Goal: Navigation & Orientation: Understand site structure

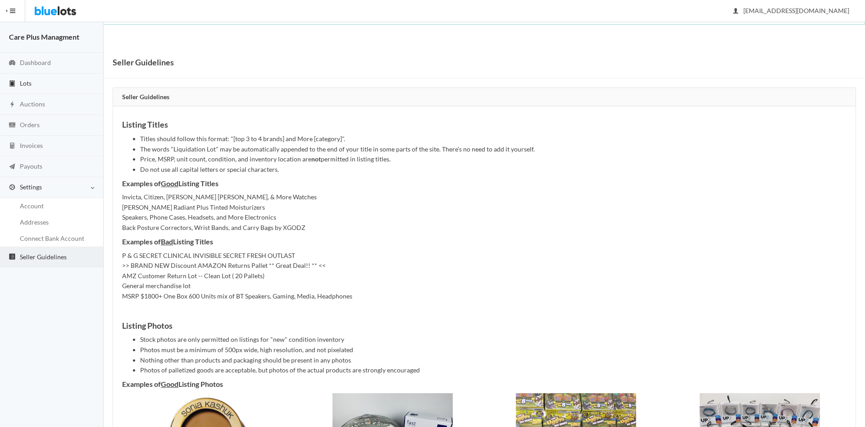
click at [47, 84] on link "Lots" at bounding box center [52, 83] width 104 height 21
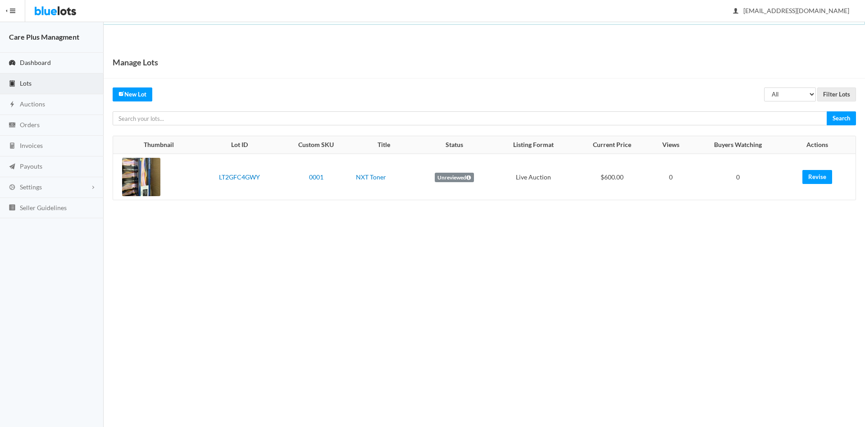
click at [33, 59] on span "Dashboard" at bounding box center [35, 63] width 31 height 8
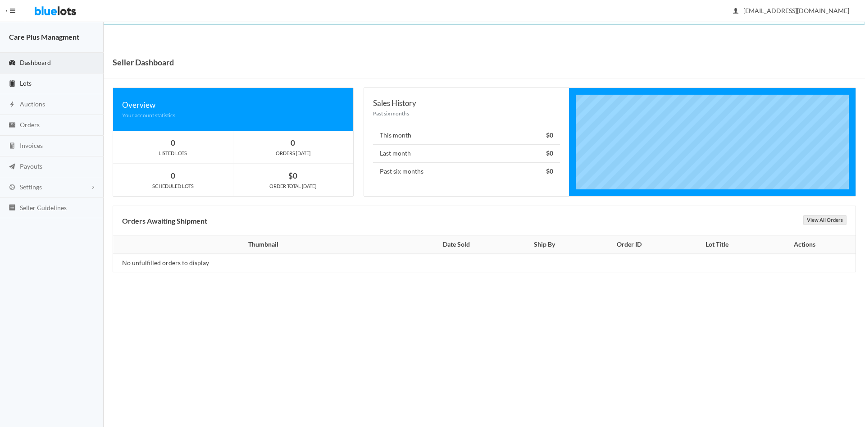
click at [36, 88] on link "Lots" at bounding box center [52, 83] width 104 height 21
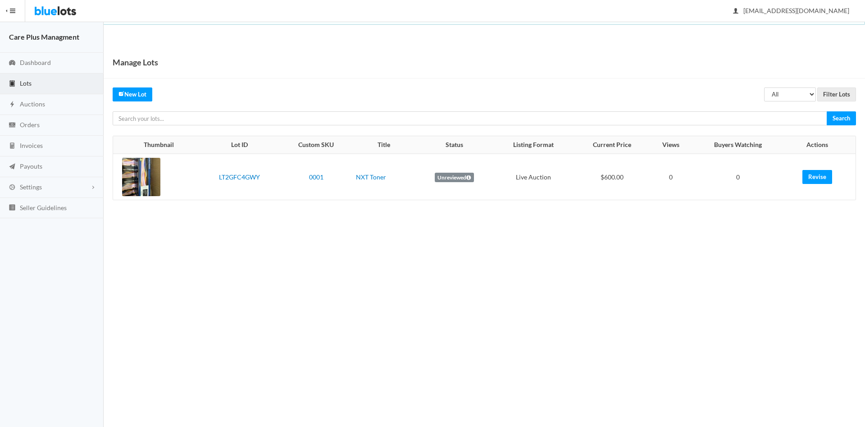
click at [11, 13] on button "HIDE MENU" at bounding box center [12, 11] width 25 height 22
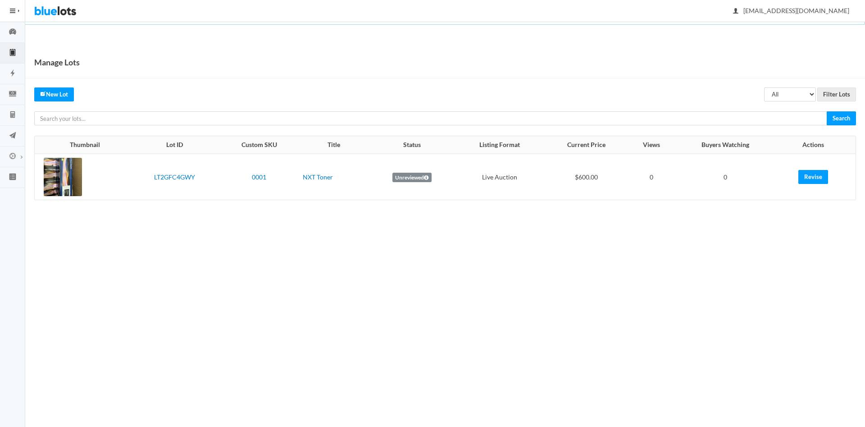
click at [11, 12] on button "HIDE MENU" at bounding box center [12, 11] width 25 height 22
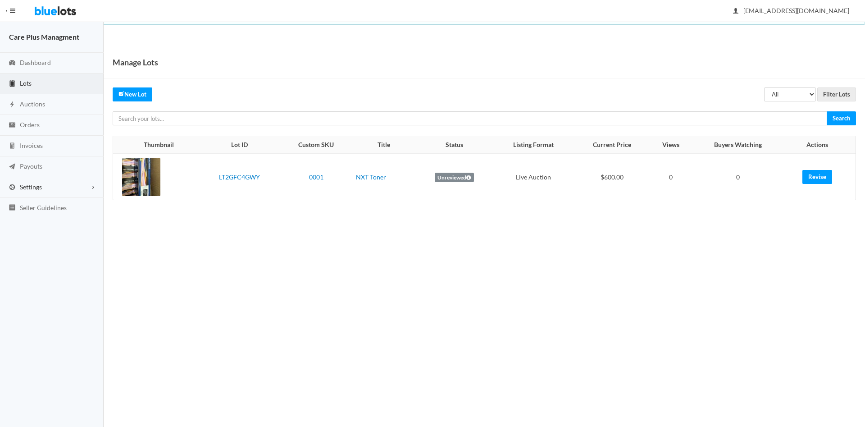
click at [30, 191] on span "Settings" at bounding box center [31, 187] width 22 height 8
click at [37, 257] on span "Seller Guidelines" at bounding box center [43, 257] width 47 height 8
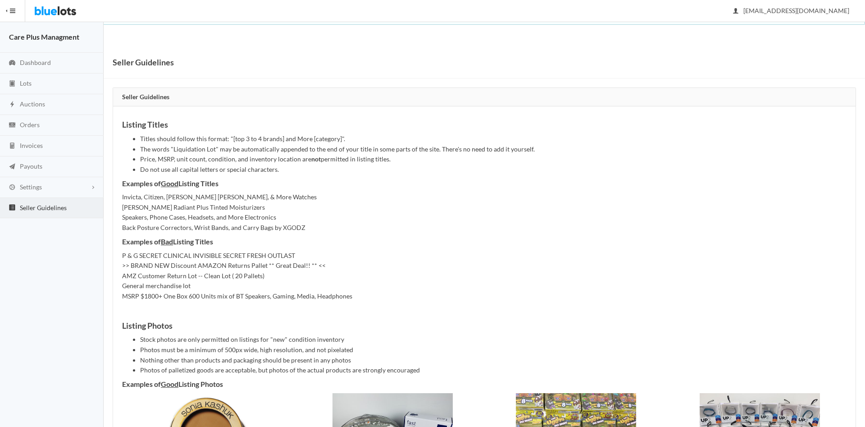
click at [60, 11] on img at bounding box center [55, 11] width 42 height 22
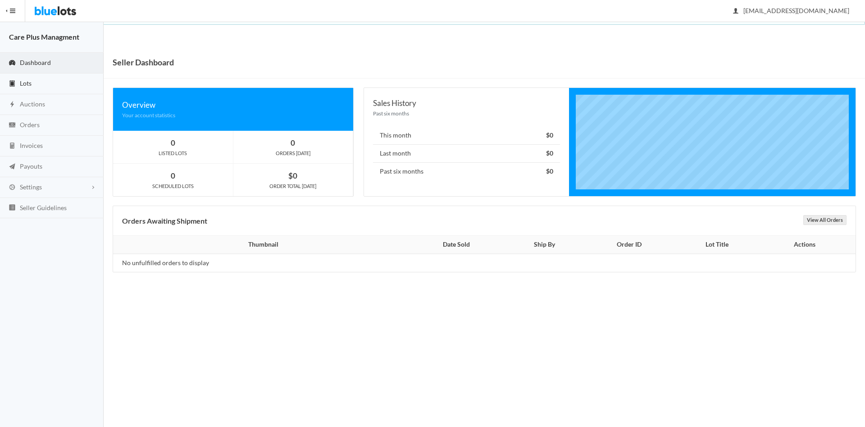
click at [20, 89] on link "Lots" at bounding box center [52, 83] width 104 height 21
